Goal: Information Seeking & Learning: Learn about a topic

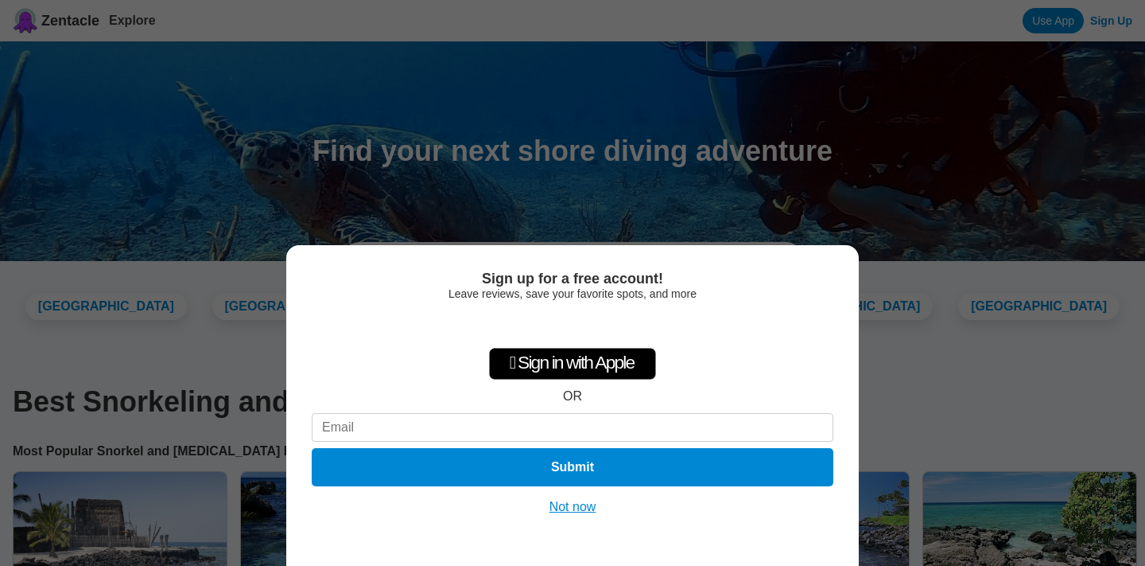
click at [589, 513] on button "Not now" at bounding box center [573, 507] width 56 height 16
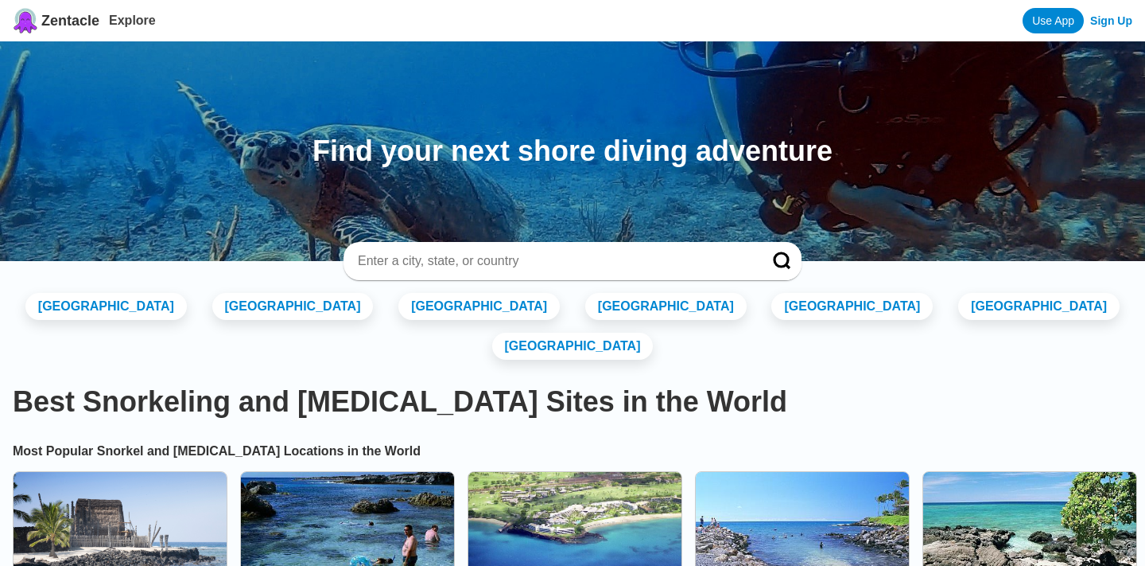
click at [494, 267] on input at bounding box center [553, 261] width 395 height 16
type input "bali"
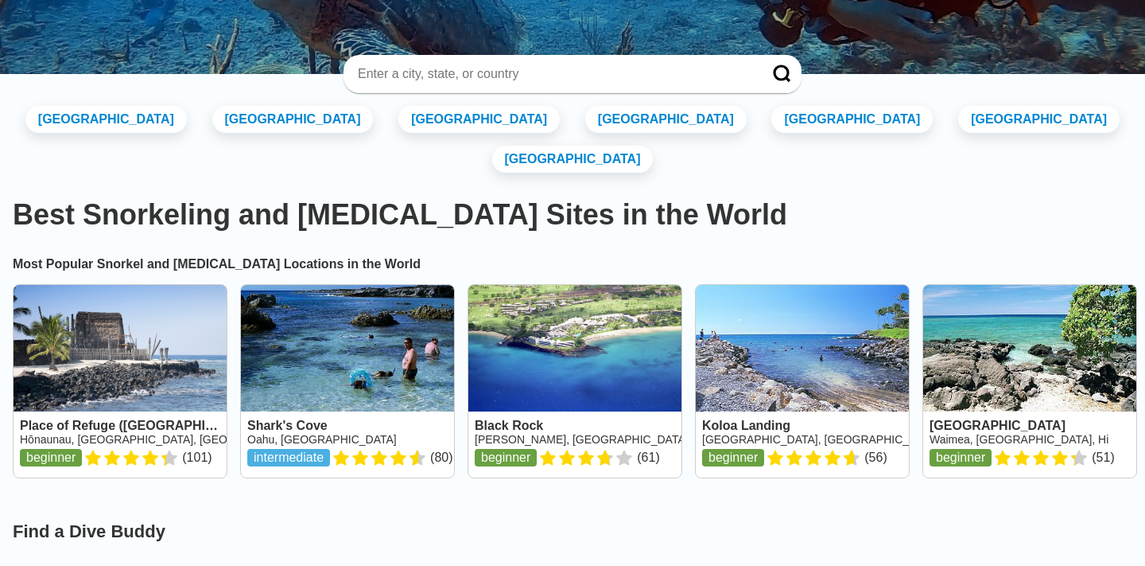
scroll to position [189, 0]
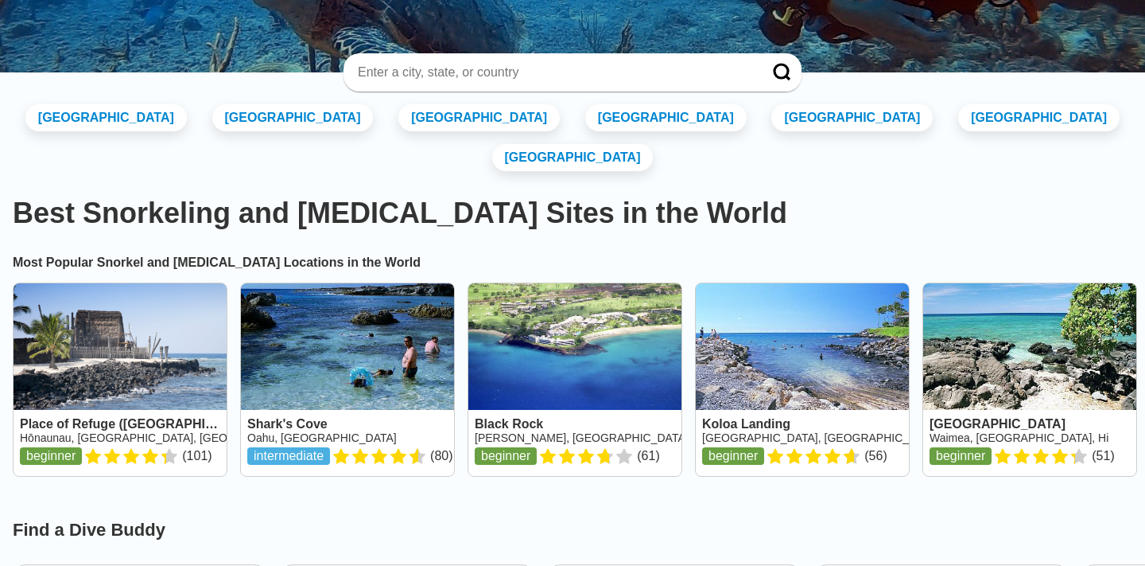
click at [909, 294] on link at bounding box center [802, 379] width 213 height 192
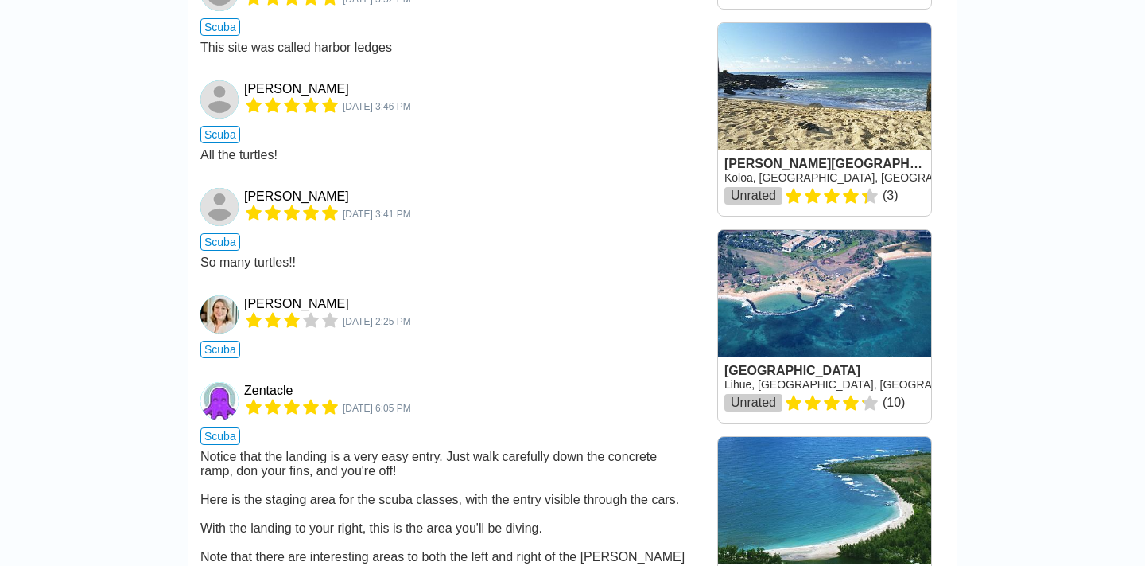
scroll to position [2163, 0]
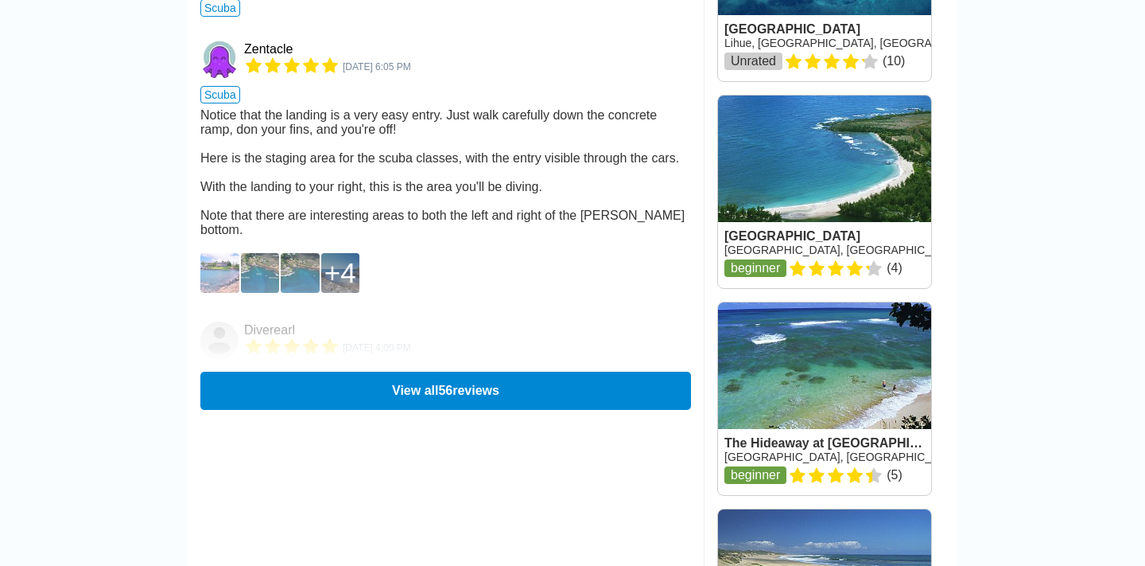
click at [243, 254] on img at bounding box center [260, 273] width 39 height 40
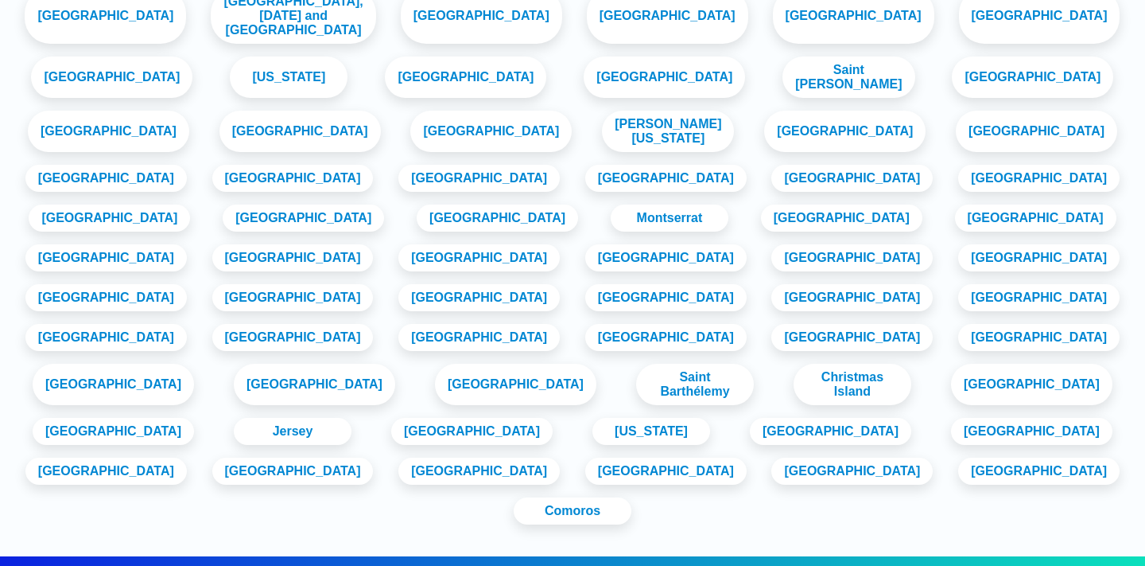
scroll to position [189, 0]
